Goal: Task Accomplishment & Management: Complete application form

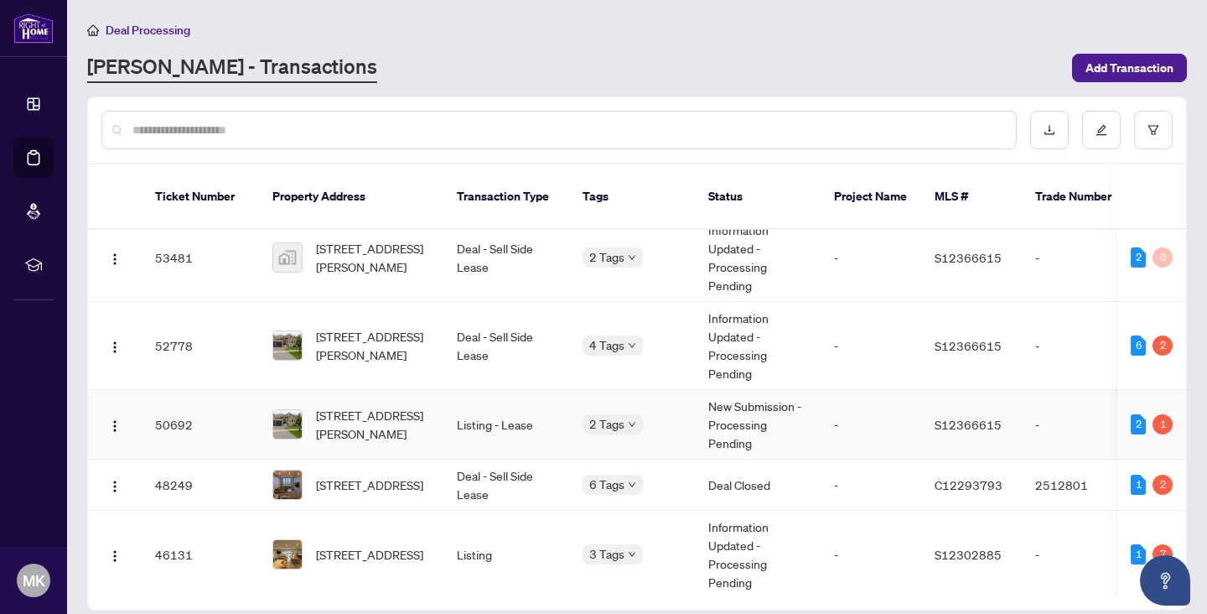
scroll to position [2, 0]
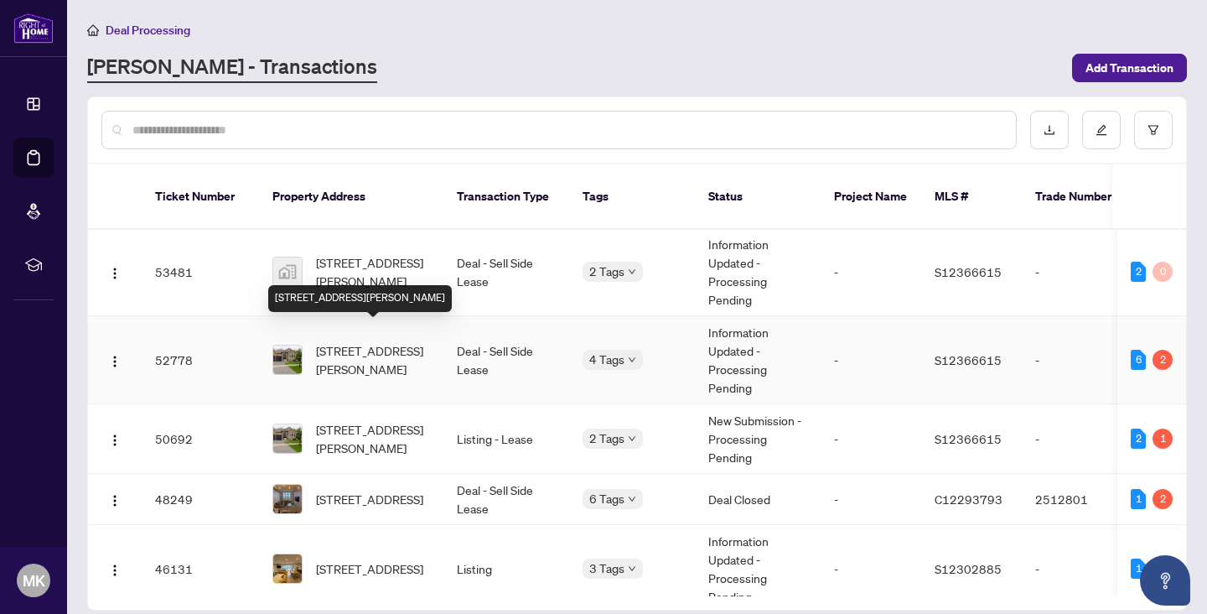
click at [422, 347] on span "[STREET_ADDRESS][PERSON_NAME]" at bounding box center [373, 359] width 114 height 37
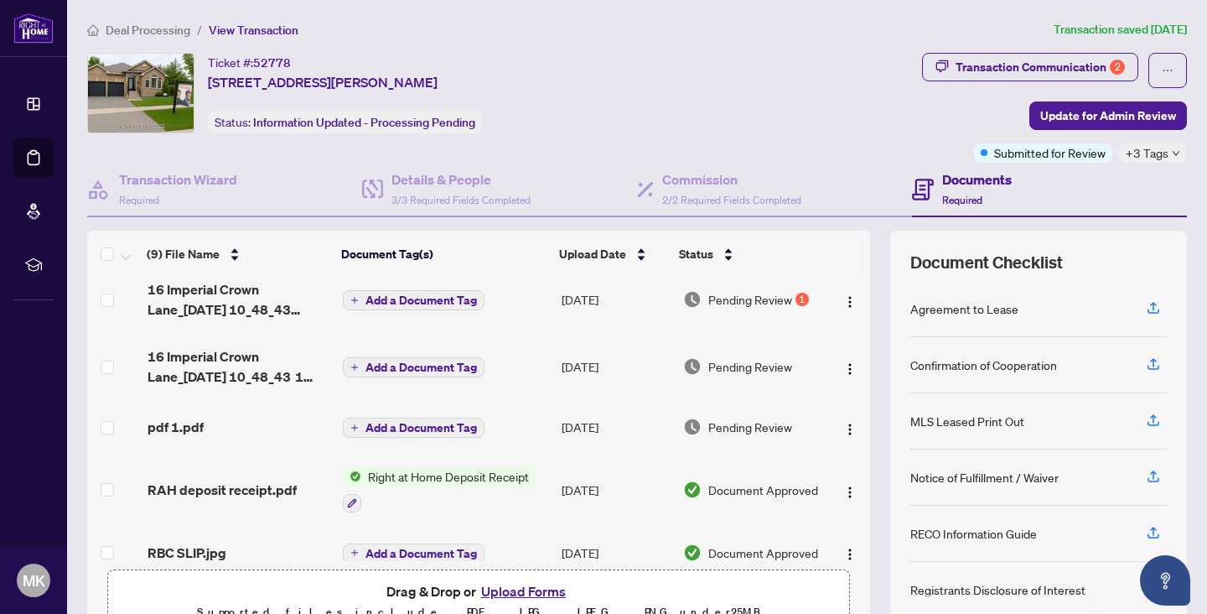
scroll to position [14, 0]
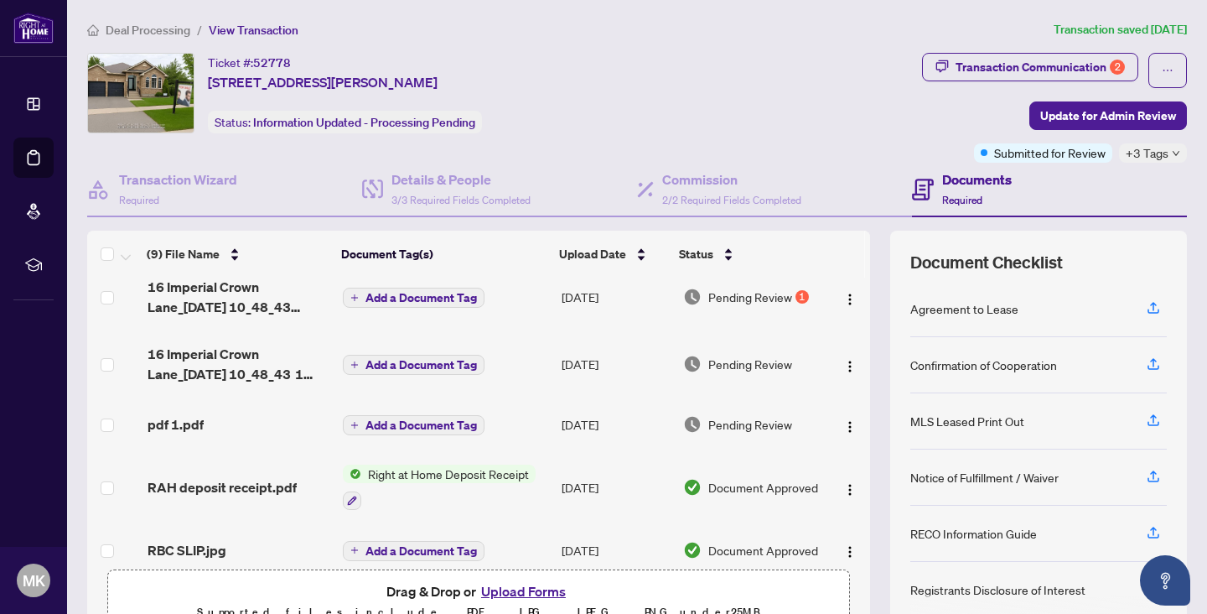
click at [797, 296] on div "1" at bounding box center [802, 296] width 13 height 13
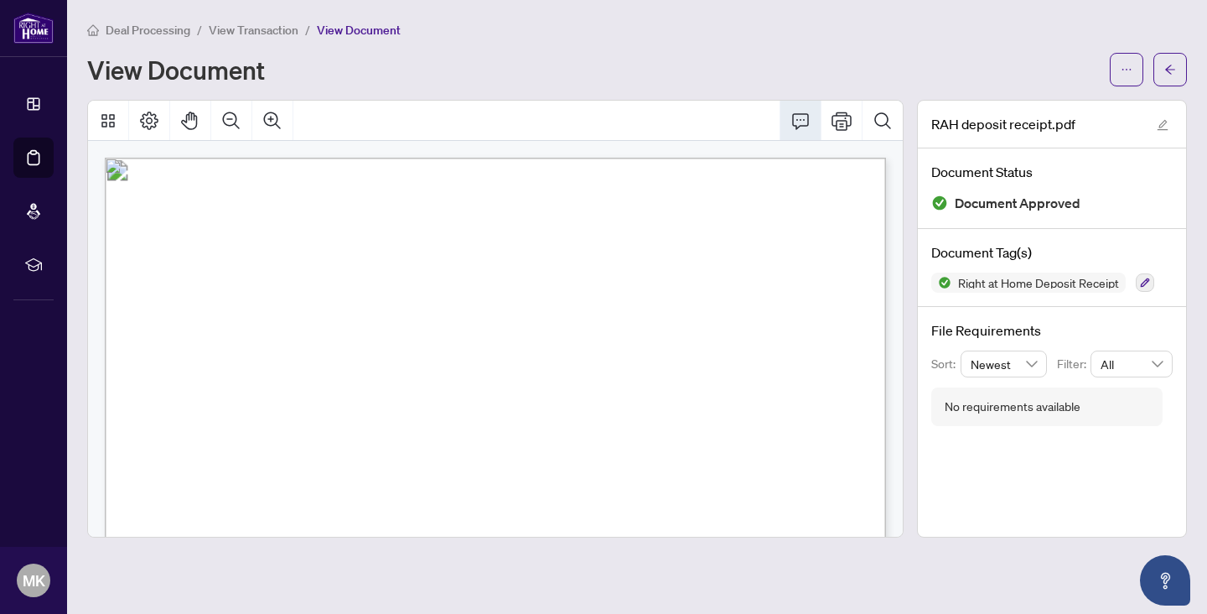
click at [225, 27] on span "View Transaction" at bounding box center [254, 30] width 90 height 15
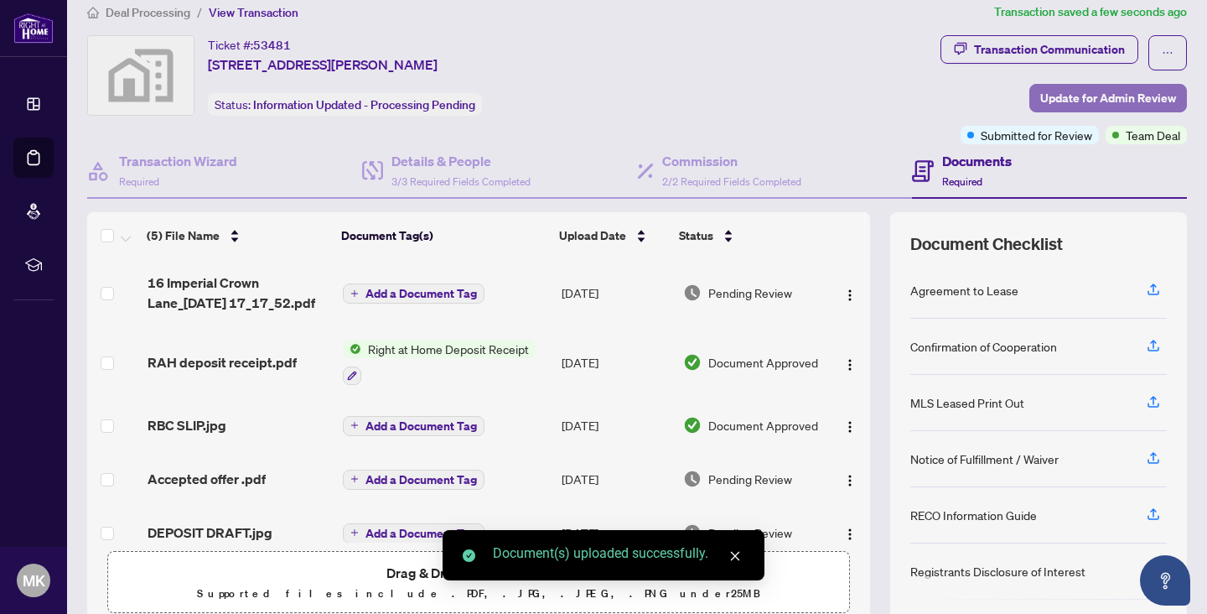
click at [1087, 103] on span "Update for Admin Review" at bounding box center [1108, 98] width 136 height 27
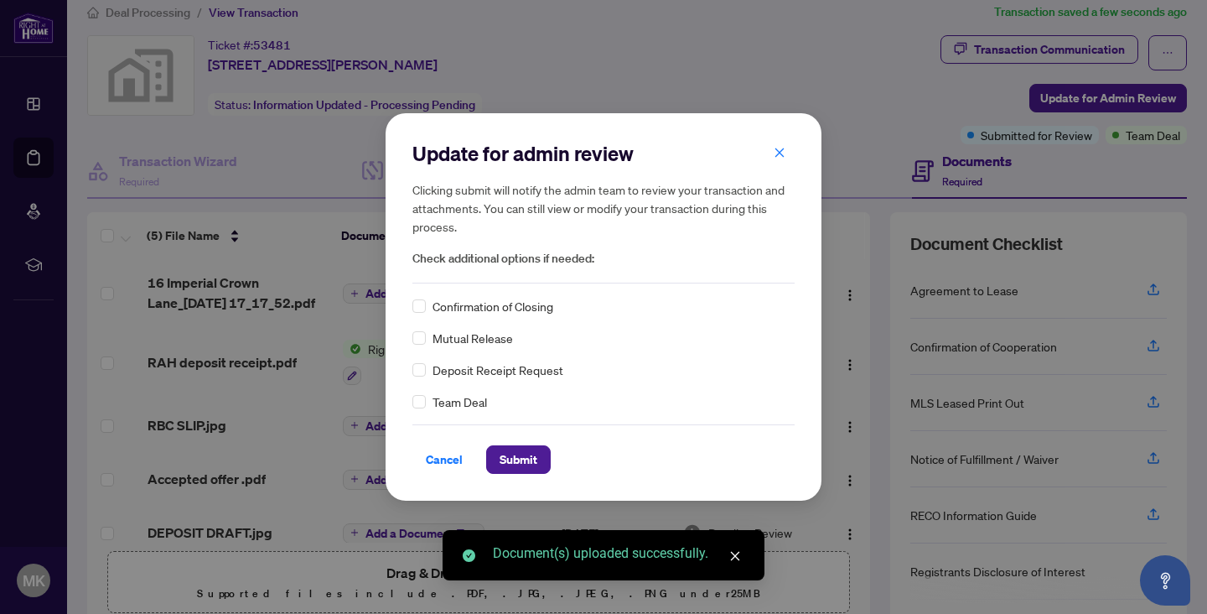
click at [431, 344] on div "Mutual Release" at bounding box center [604, 338] width 382 height 18
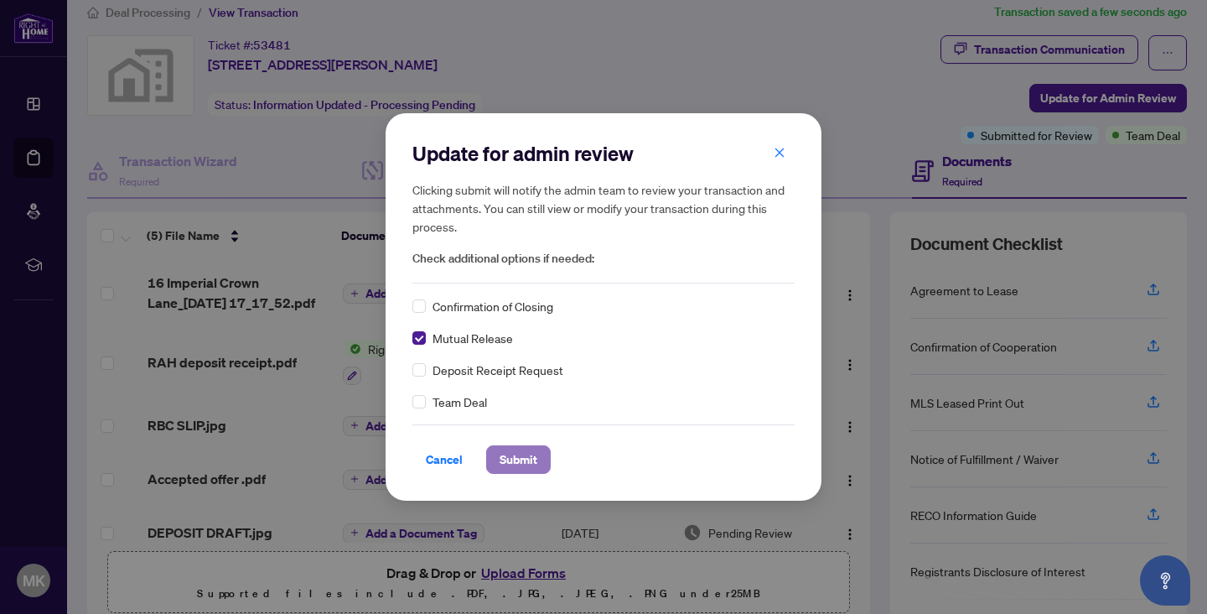
click at [511, 458] on span "Submit" at bounding box center [519, 459] width 38 height 27
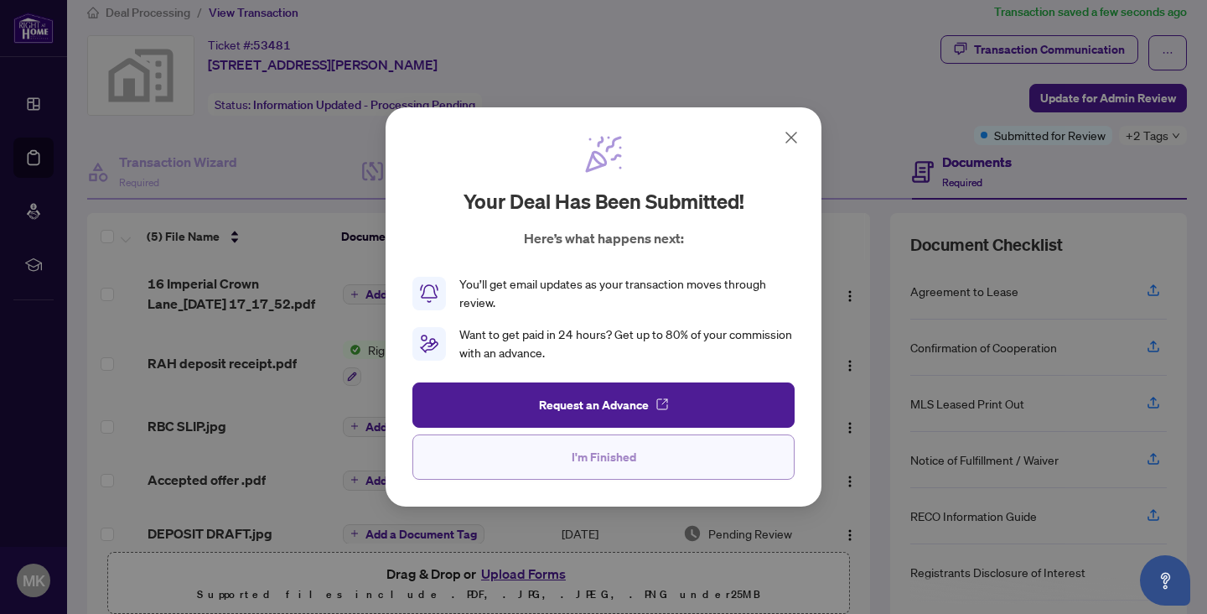
click at [613, 452] on span "I'm Finished" at bounding box center [604, 457] width 65 height 27
